Goal: Task Accomplishment & Management: Use online tool/utility

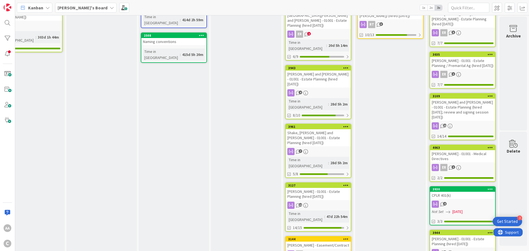
scroll to position [283, 27]
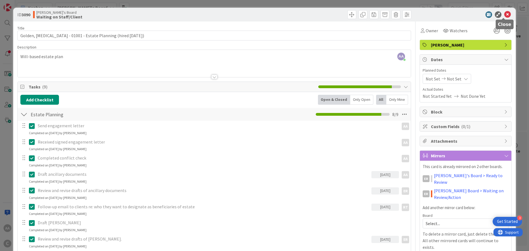
click at [504, 16] on icon at bounding box center [507, 14] width 7 height 7
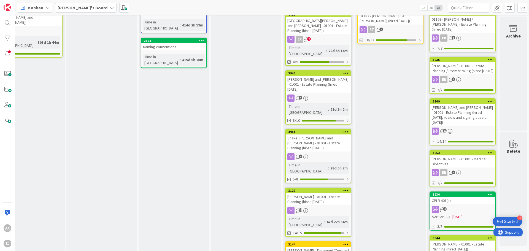
scroll to position [283, 27]
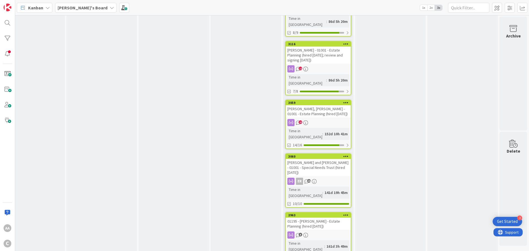
scroll to position [558, 27]
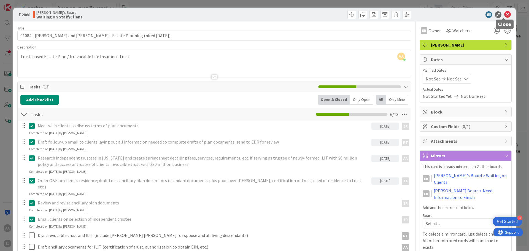
click at [504, 15] on icon at bounding box center [507, 14] width 7 height 7
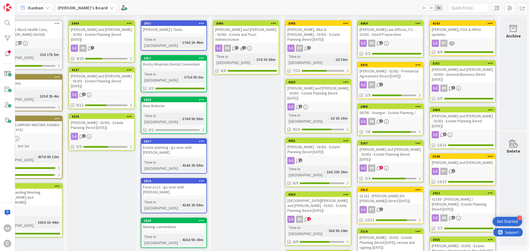
scroll to position [14, 27]
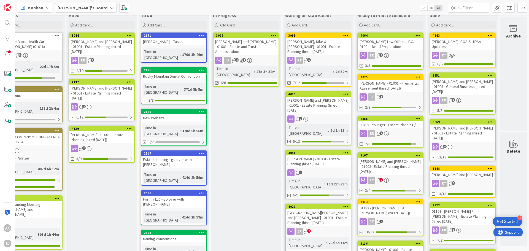
click at [102, 41] on div "[PERSON_NAME] and [PERSON_NAME] - 01001 - Estate Planning (hired [DATE])" at bounding box center [101, 46] width 65 height 17
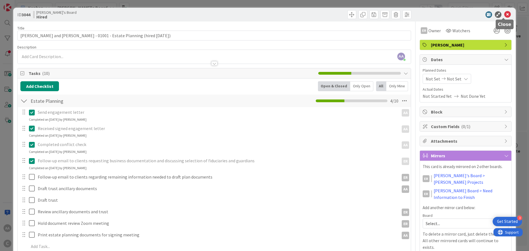
click at [504, 16] on icon at bounding box center [507, 14] width 7 height 7
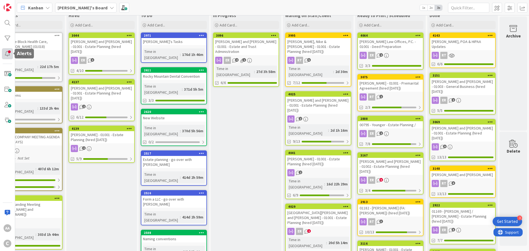
click at [6, 53] on div at bounding box center [7, 53] width 11 height 11
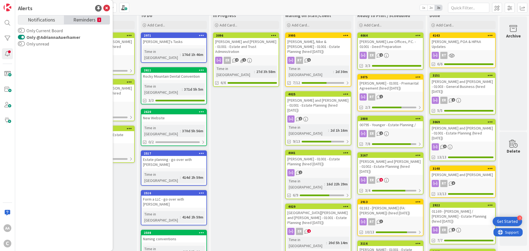
click at [80, 20] on span "Reminders" at bounding box center [84, 19] width 22 height 8
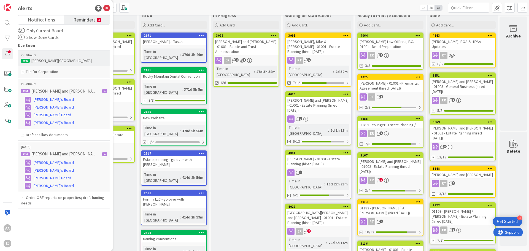
click at [57, 67] on div "File for Corporation" at bounding box center [63, 71] width 91 height 11
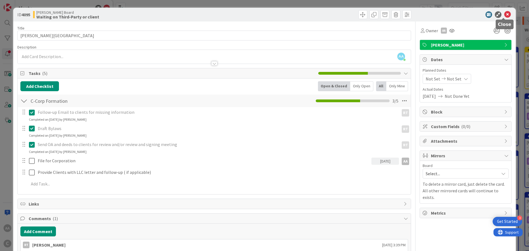
click at [505, 14] on icon at bounding box center [507, 14] width 7 height 7
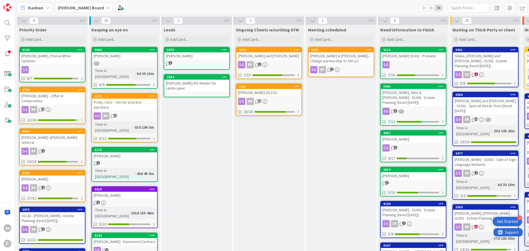
click at [77, 9] on b "[PERSON_NAME] Board" at bounding box center [81, 8] width 46 height 6
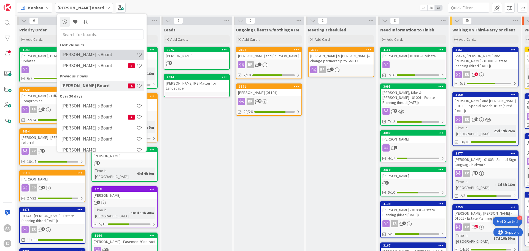
click at [84, 55] on h4 "[PERSON_NAME]'s Board" at bounding box center [98, 55] width 75 height 6
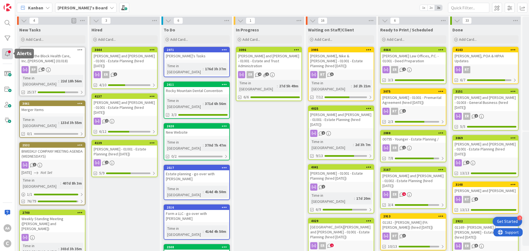
click at [4, 57] on div at bounding box center [7, 53] width 11 height 11
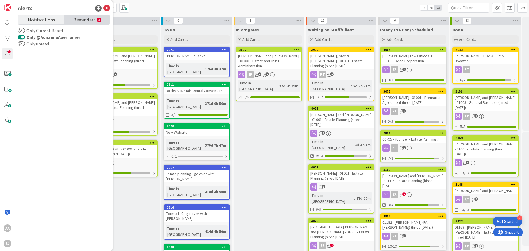
click at [82, 19] on span "Reminders" at bounding box center [84, 19] width 22 height 8
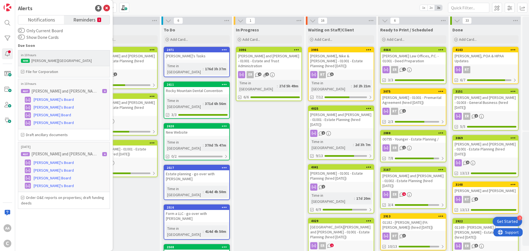
click at [57, 53] on div "in 10 hours 4095 [PERSON_NAME][GEOGRAPHIC_DATA]" at bounding box center [64, 58] width 92 height 16
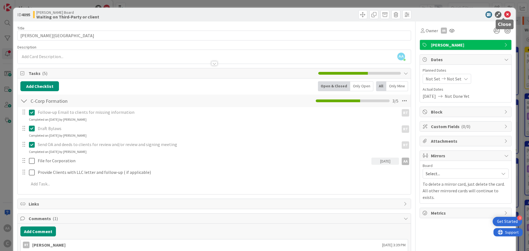
click at [506, 14] on icon at bounding box center [507, 14] width 7 height 7
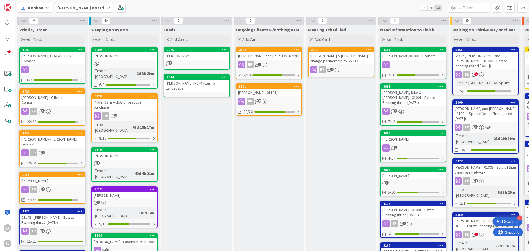
click at [72, 8] on b "[PERSON_NAME] Board" at bounding box center [81, 8] width 46 height 6
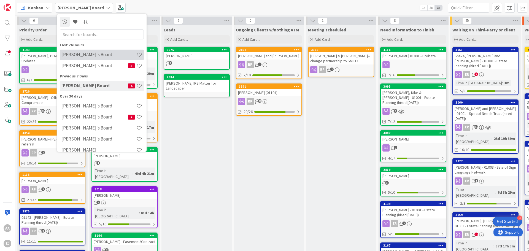
click at [79, 54] on h4 "[PERSON_NAME]'s Board" at bounding box center [98, 55] width 75 height 6
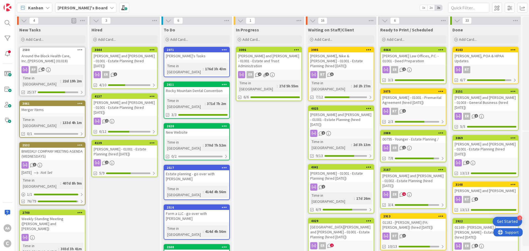
click at [134, 99] on div "[PERSON_NAME] and [PERSON_NAME] - 01001 - Estate Planning (hired [DATE])" at bounding box center [124, 107] width 65 height 17
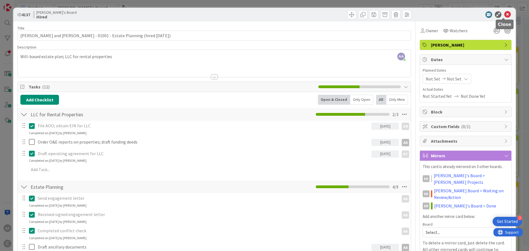
click at [504, 14] on icon at bounding box center [507, 14] width 7 height 7
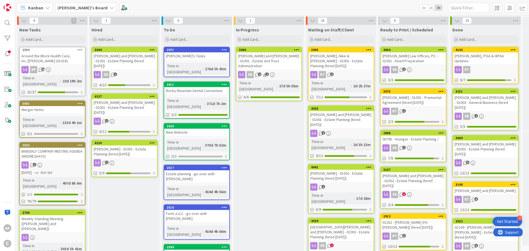
click at [85, 6] on b "[PERSON_NAME]'s Board" at bounding box center [83, 8] width 50 height 6
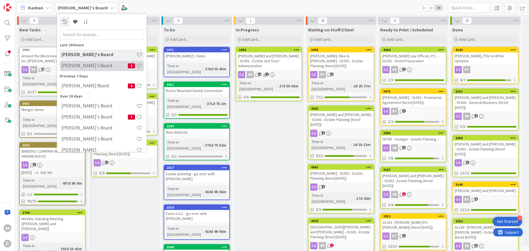
click at [73, 70] on div "[PERSON_NAME]'s Board 3" at bounding box center [102, 66] width 84 height 10
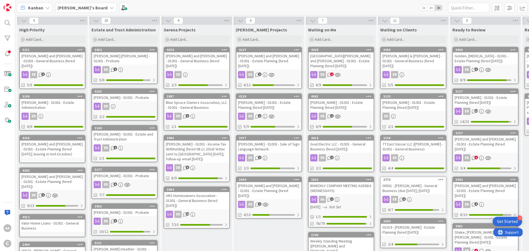
click at [43, 149] on div "[PERSON_NAME] and [PERSON_NAME] - 01001 - Estate Planning (hired [DATE]; leavin…" at bounding box center [52, 149] width 65 height 17
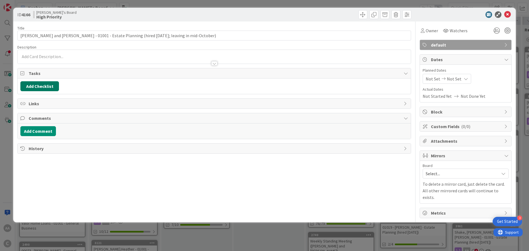
click at [40, 85] on button "Add Checklist" at bounding box center [39, 86] width 39 height 10
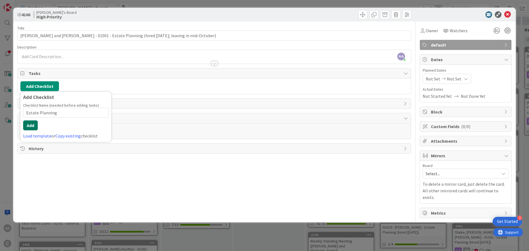
type input "Estate Planning"
click at [31, 128] on button "Add" at bounding box center [30, 125] width 15 height 10
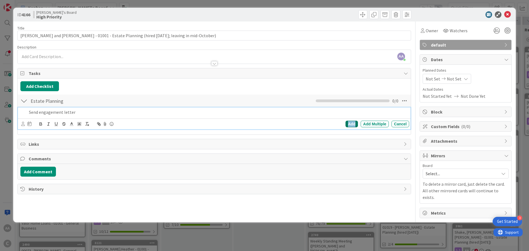
click at [350, 124] on div "Add" at bounding box center [352, 124] width 12 height 7
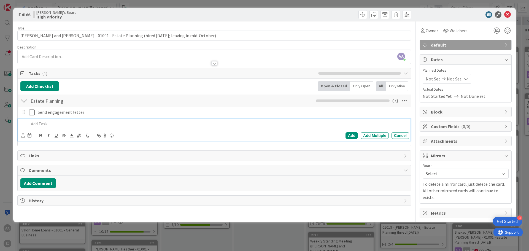
click at [63, 123] on p at bounding box center [218, 124] width 378 height 6
click at [352, 133] on div "Add" at bounding box center [352, 135] width 12 height 7
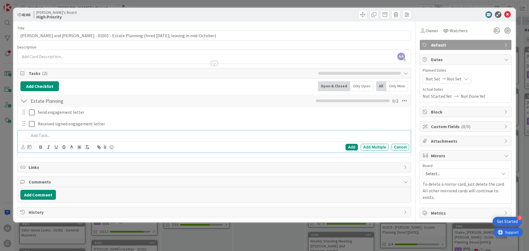
click at [50, 136] on p at bounding box center [218, 135] width 378 height 6
click at [347, 145] on div "Add" at bounding box center [352, 147] width 12 height 7
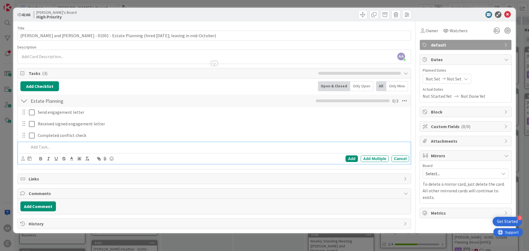
click at [126, 151] on div at bounding box center [218, 147] width 382 height 10
click at [354, 158] on div "Add" at bounding box center [352, 158] width 12 height 7
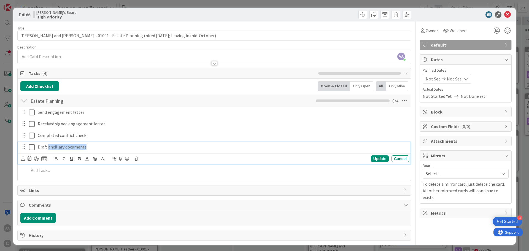
drag, startPoint x: 88, startPoint y: 148, endPoint x: 48, endPoint y: 147, distance: 40.0
click at [48, 147] on p "Draft ancillary documents" at bounding box center [222, 147] width 369 height 6
copy p "ancillary documents"
click at [372, 158] on div "Update" at bounding box center [380, 158] width 18 height 7
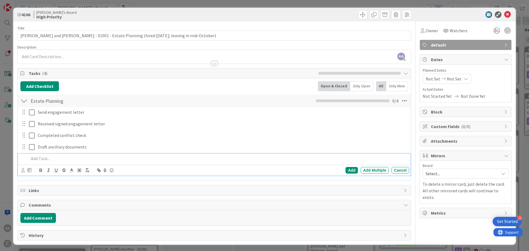
click at [93, 159] on p at bounding box center [218, 158] width 378 height 6
click at [30, 158] on p "ancillary documents" at bounding box center [218, 158] width 378 height 6
click at [29, 158] on p "ancillary documents" at bounding box center [218, 158] width 378 height 6
click at [346, 170] on div "Add" at bounding box center [352, 170] width 12 height 7
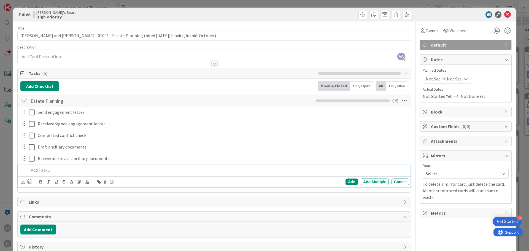
click at [67, 172] on p at bounding box center [218, 170] width 378 height 6
click at [349, 181] on div "Add" at bounding box center [352, 182] width 12 height 7
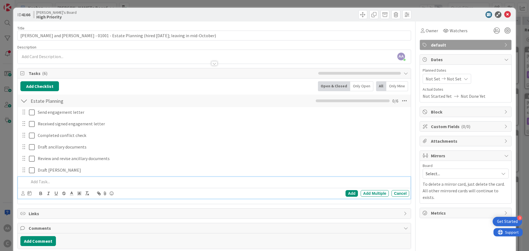
click at [52, 182] on p at bounding box center [218, 182] width 378 height 6
click at [348, 193] on div "Add" at bounding box center [352, 193] width 12 height 7
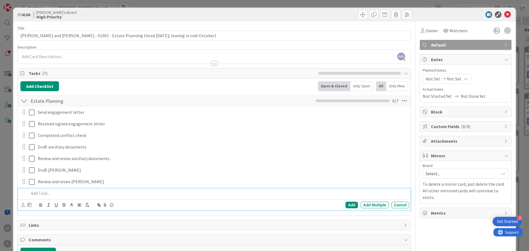
click at [45, 195] on p at bounding box center [218, 193] width 378 height 6
click at [349, 205] on div "Add" at bounding box center [352, 205] width 12 height 7
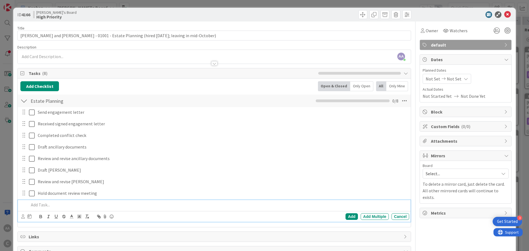
click at [71, 202] on p at bounding box center [218, 205] width 378 height 6
click at [346, 216] on div "Add" at bounding box center [352, 216] width 12 height 7
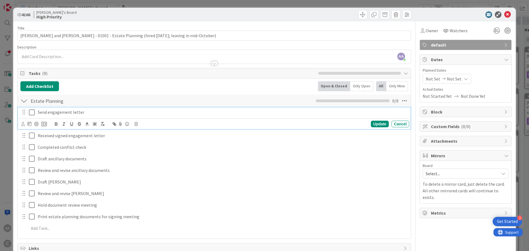
click at [33, 114] on icon at bounding box center [32, 112] width 6 height 7
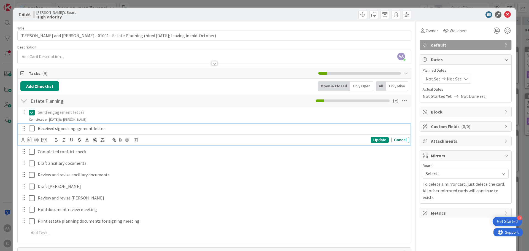
click at [31, 129] on icon at bounding box center [32, 128] width 6 height 7
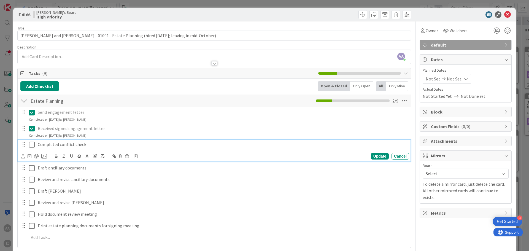
click at [31, 145] on icon at bounding box center [32, 144] width 6 height 7
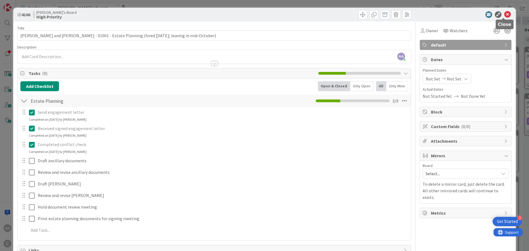
click at [506, 14] on icon at bounding box center [507, 14] width 7 height 7
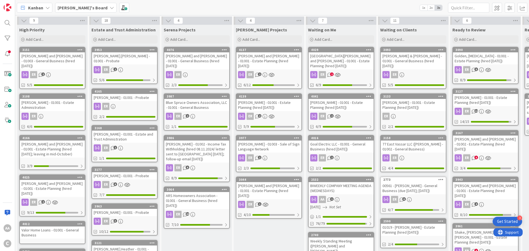
click at [84, 6] on b "[PERSON_NAME]'s Board" at bounding box center [83, 8] width 50 height 6
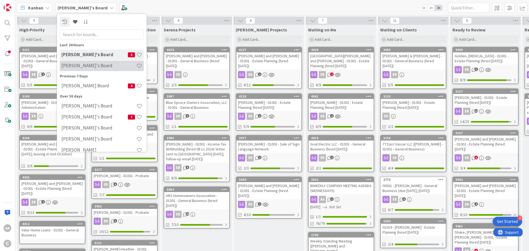
click at [78, 67] on h4 "[PERSON_NAME]'s Board" at bounding box center [98, 66] width 75 height 6
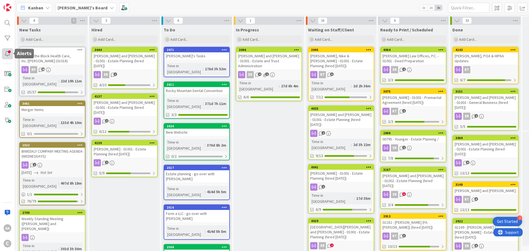
click at [7, 54] on div at bounding box center [7, 53] width 11 height 11
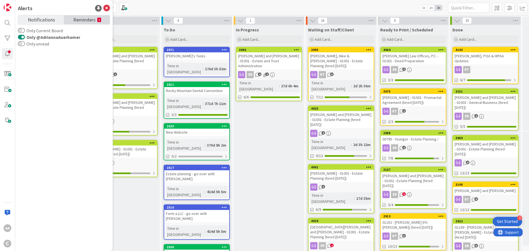
click at [85, 20] on span "Reminders" at bounding box center [84, 19] width 22 height 8
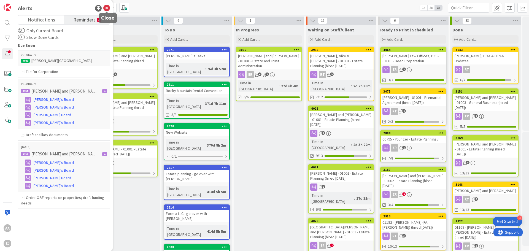
click at [107, 9] on icon at bounding box center [106, 8] width 7 height 7
